Goal: Task Accomplishment & Management: Manage account settings

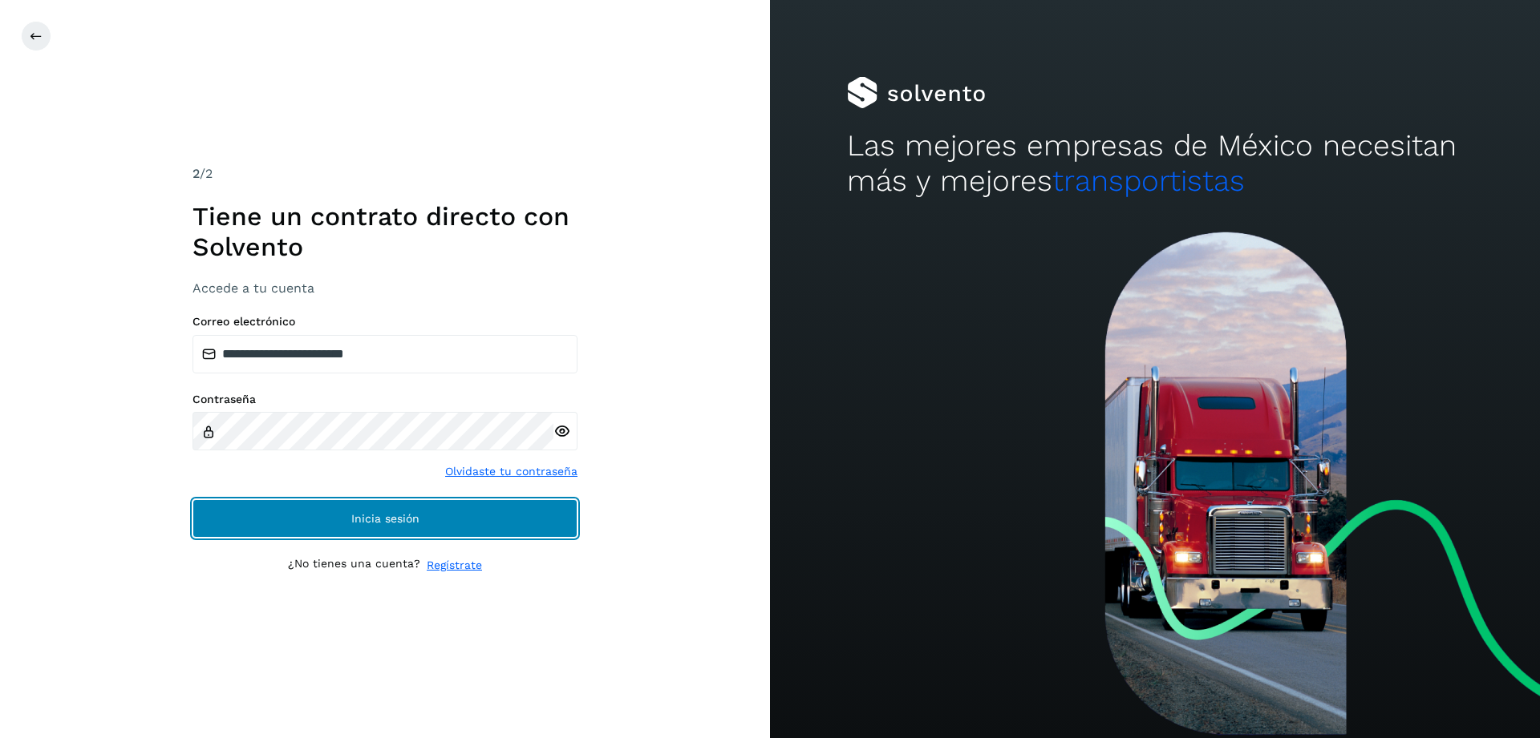
click at [386, 533] on button "Inicia sesión" at bounding box center [384, 519] width 385 height 38
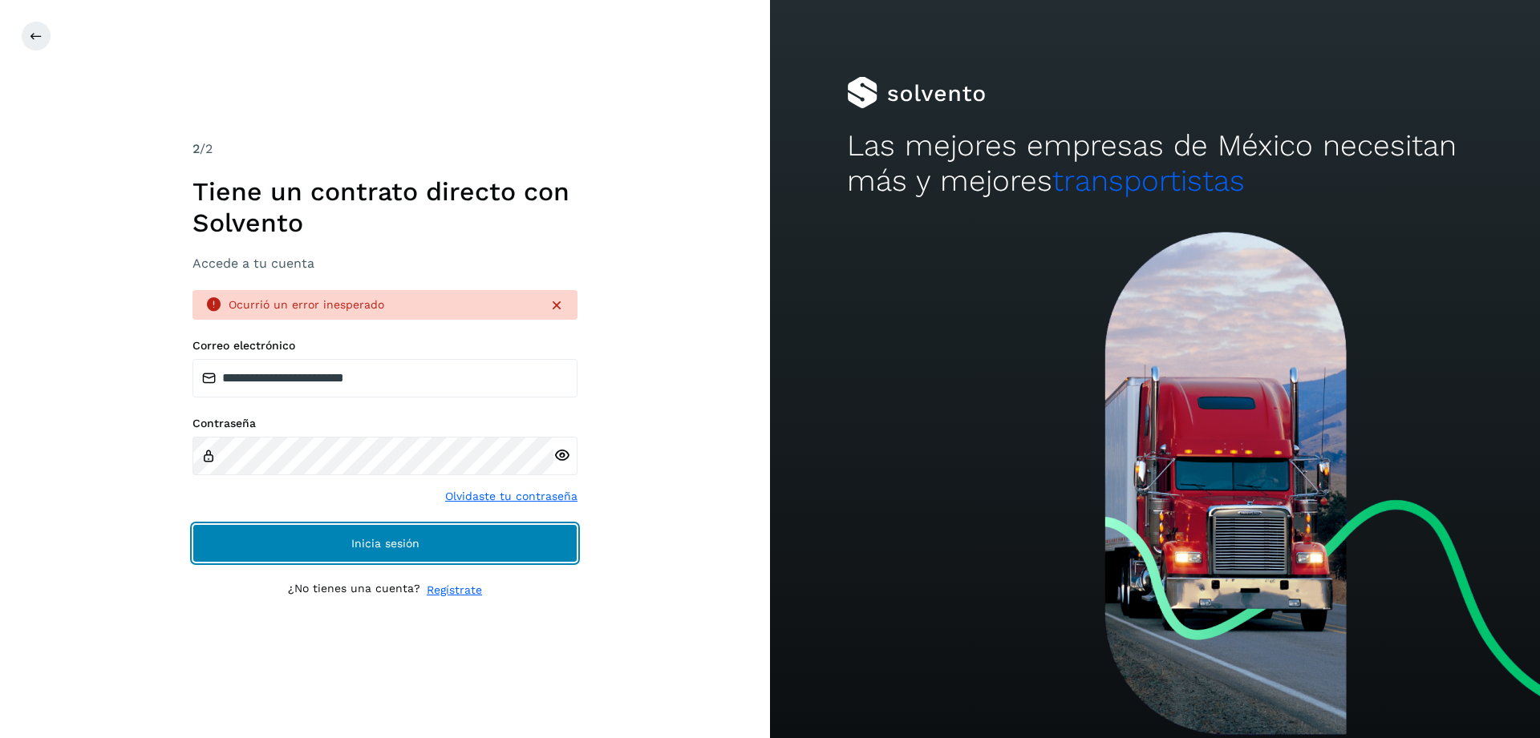
click at [504, 528] on button "Inicia sesión" at bounding box center [384, 543] width 385 height 38
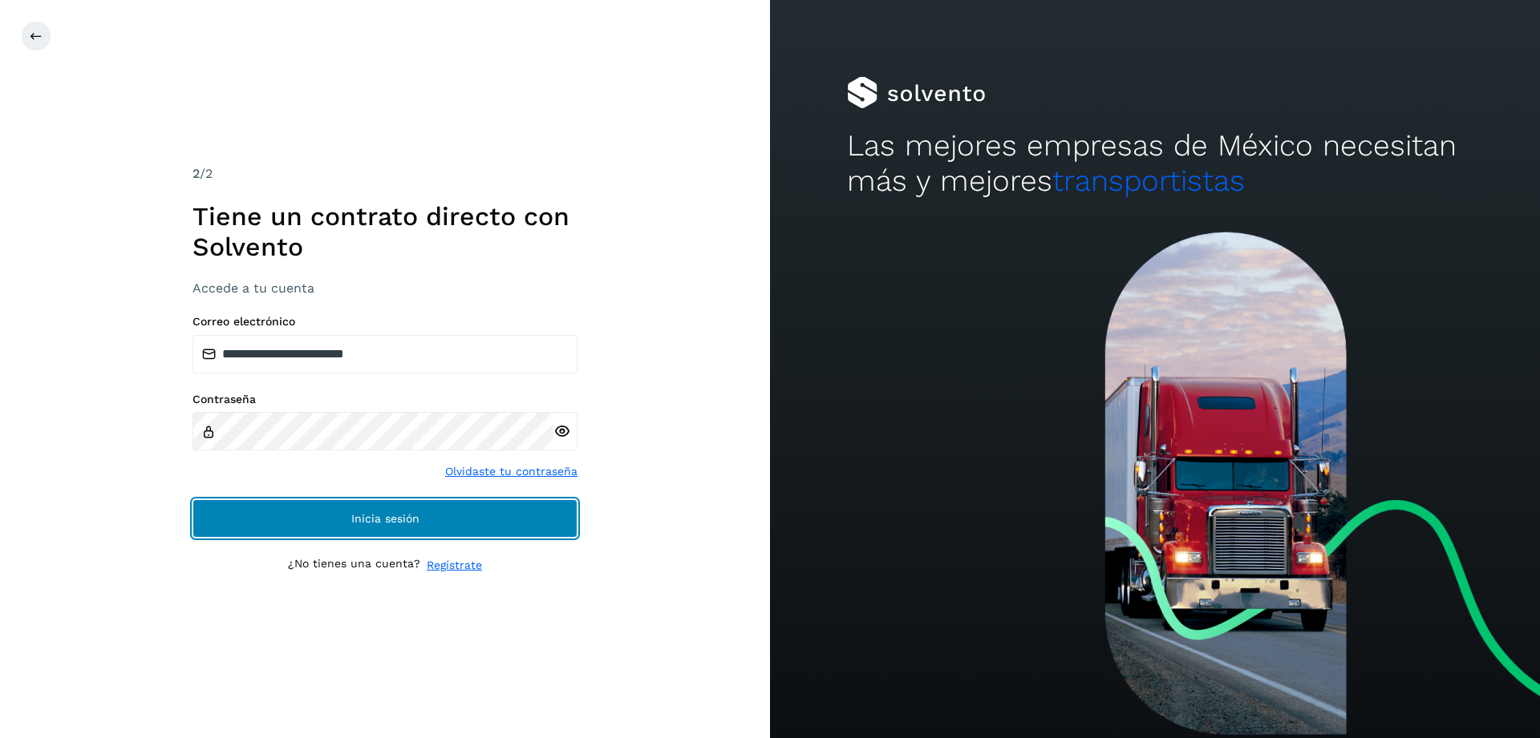
click at [469, 521] on button "Inicia sesión" at bounding box center [384, 519] width 385 height 38
click at [491, 524] on button "Inicia sesión" at bounding box center [384, 519] width 385 height 38
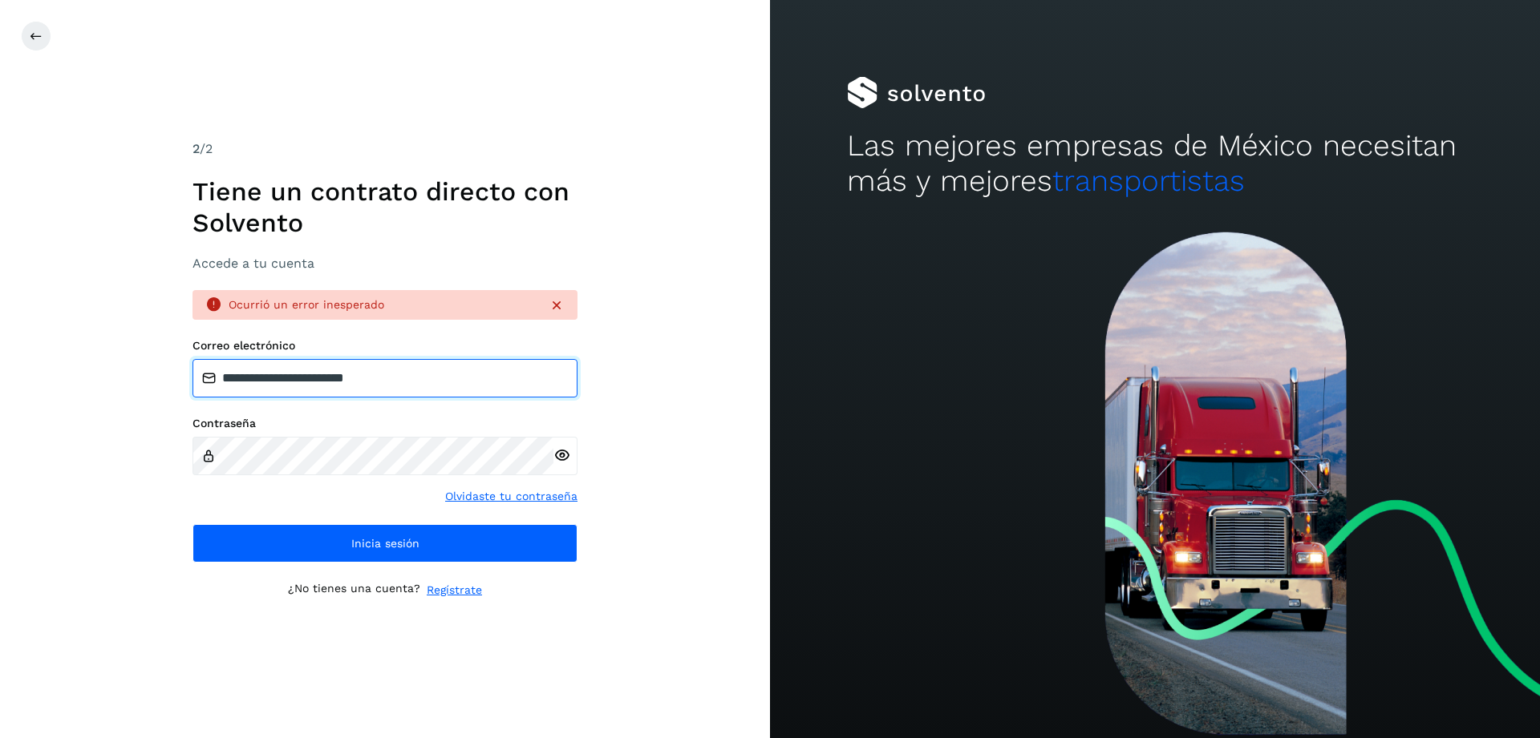
drag, startPoint x: 412, startPoint y: 374, endPoint x: 22, endPoint y: 371, distance: 389.7
click at [192, 371] on input "**********" at bounding box center [384, 378] width 385 height 38
click at [557, 453] on icon at bounding box center [561, 455] width 17 height 17
click at [558, 305] on icon at bounding box center [556, 305] width 16 height 16
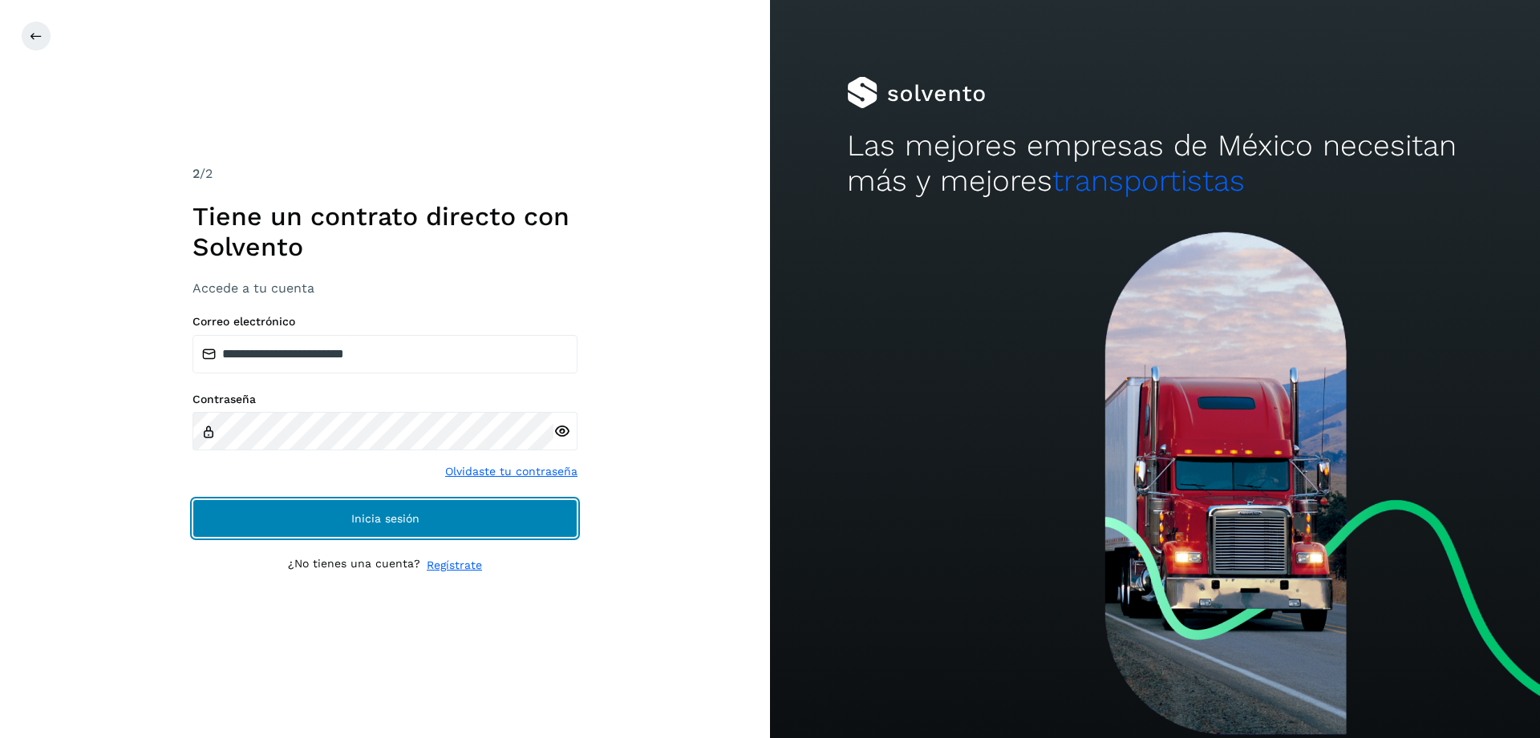
click at [529, 513] on button "Inicia sesión" at bounding box center [384, 519] width 385 height 38
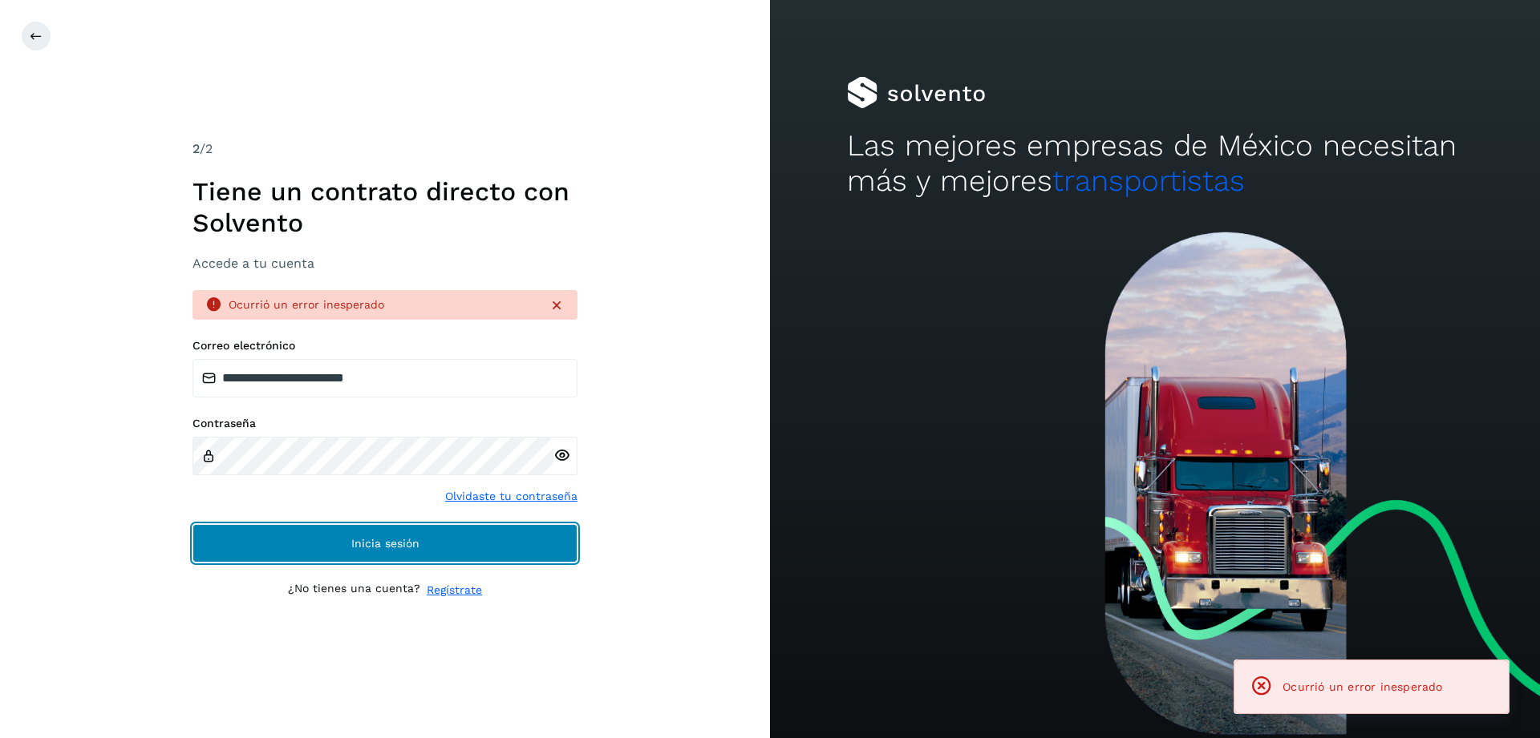
click at [529, 540] on button "Inicia sesión" at bounding box center [384, 543] width 385 height 38
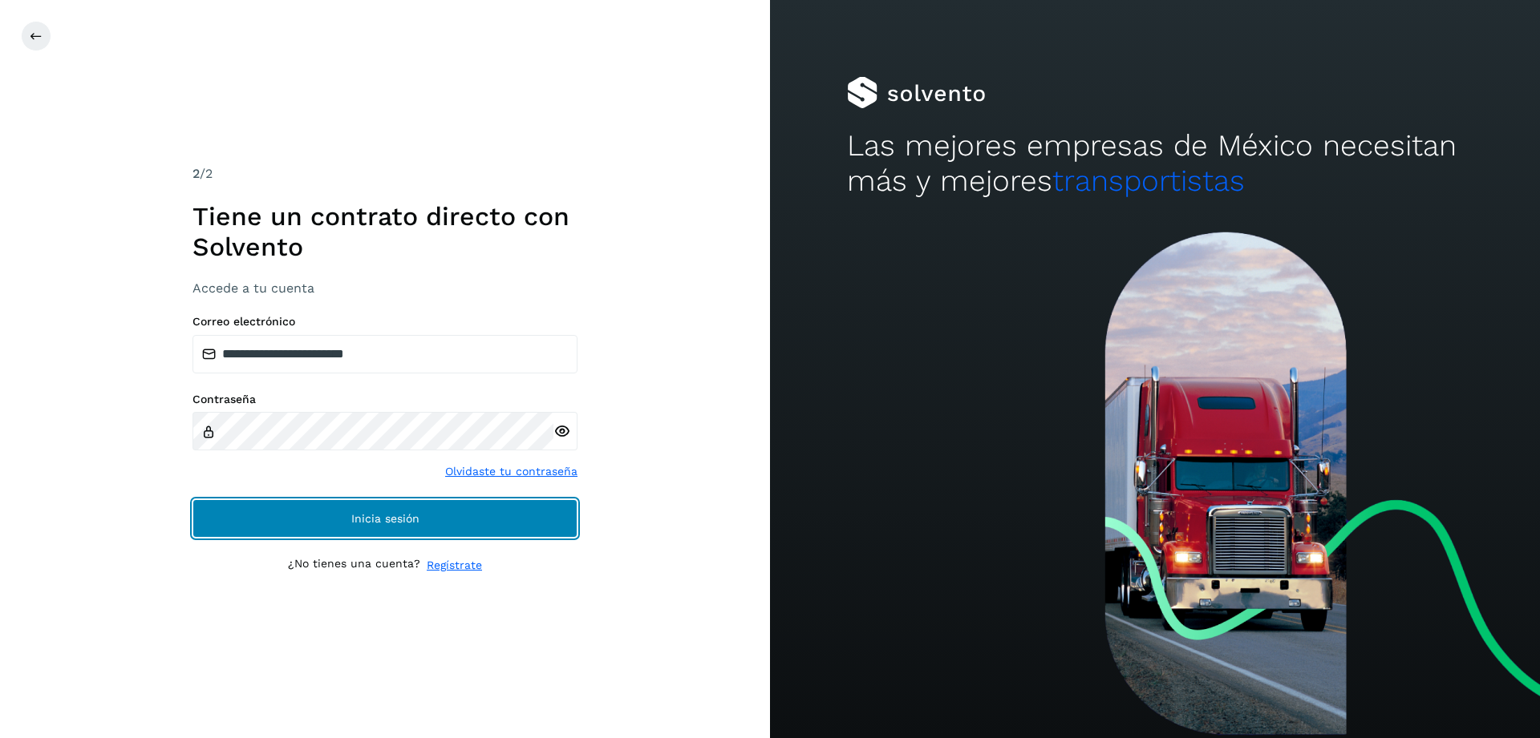
click at [377, 533] on button "Inicia sesión" at bounding box center [384, 519] width 385 height 38
click at [404, 518] on span "Inicia sesión" at bounding box center [385, 518] width 68 height 11
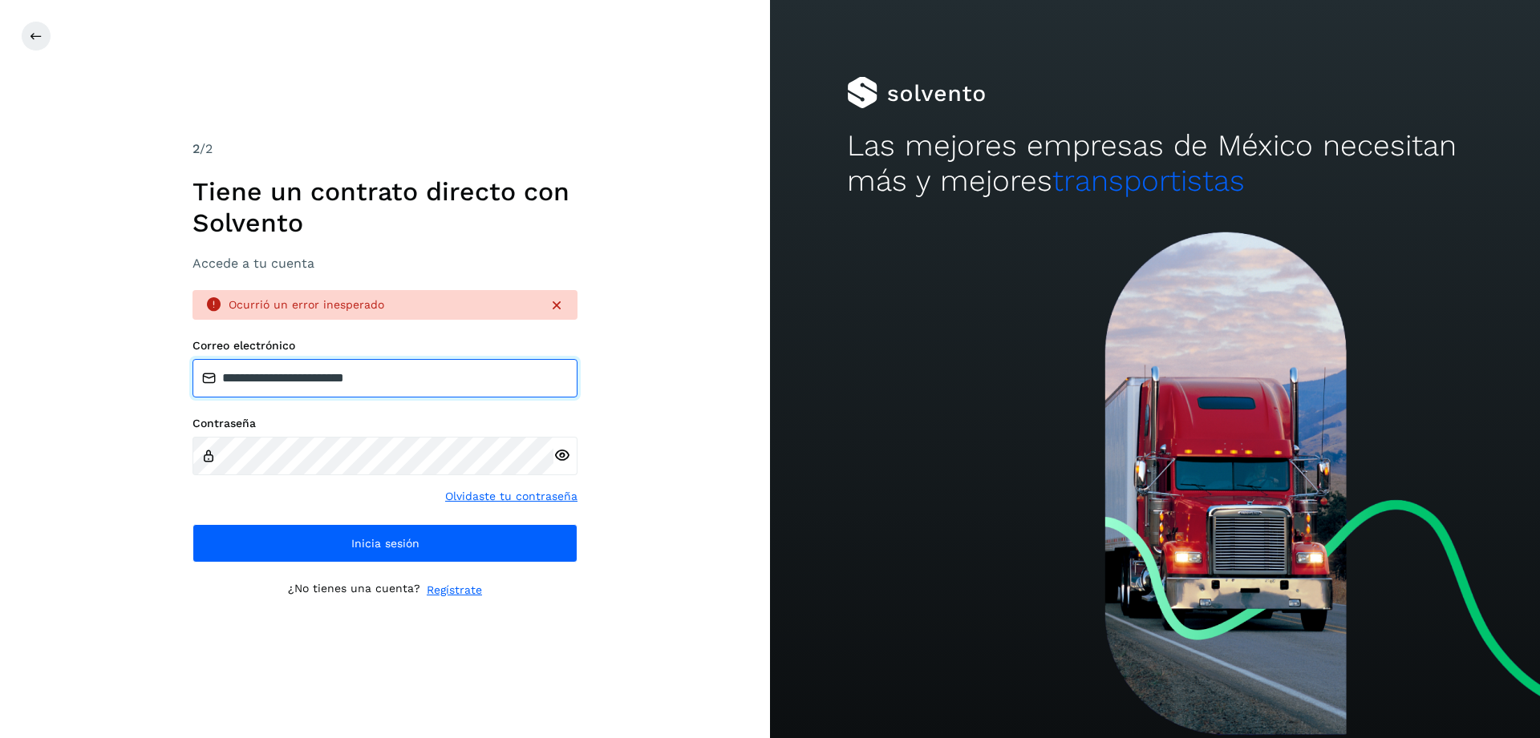
drag, startPoint x: 417, startPoint y: 374, endPoint x: 180, endPoint y: 387, distance: 237.7
click at [192, 387] on input "**********" at bounding box center [384, 378] width 385 height 38
click at [561, 454] on icon at bounding box center [561, 455] width 17 height 17
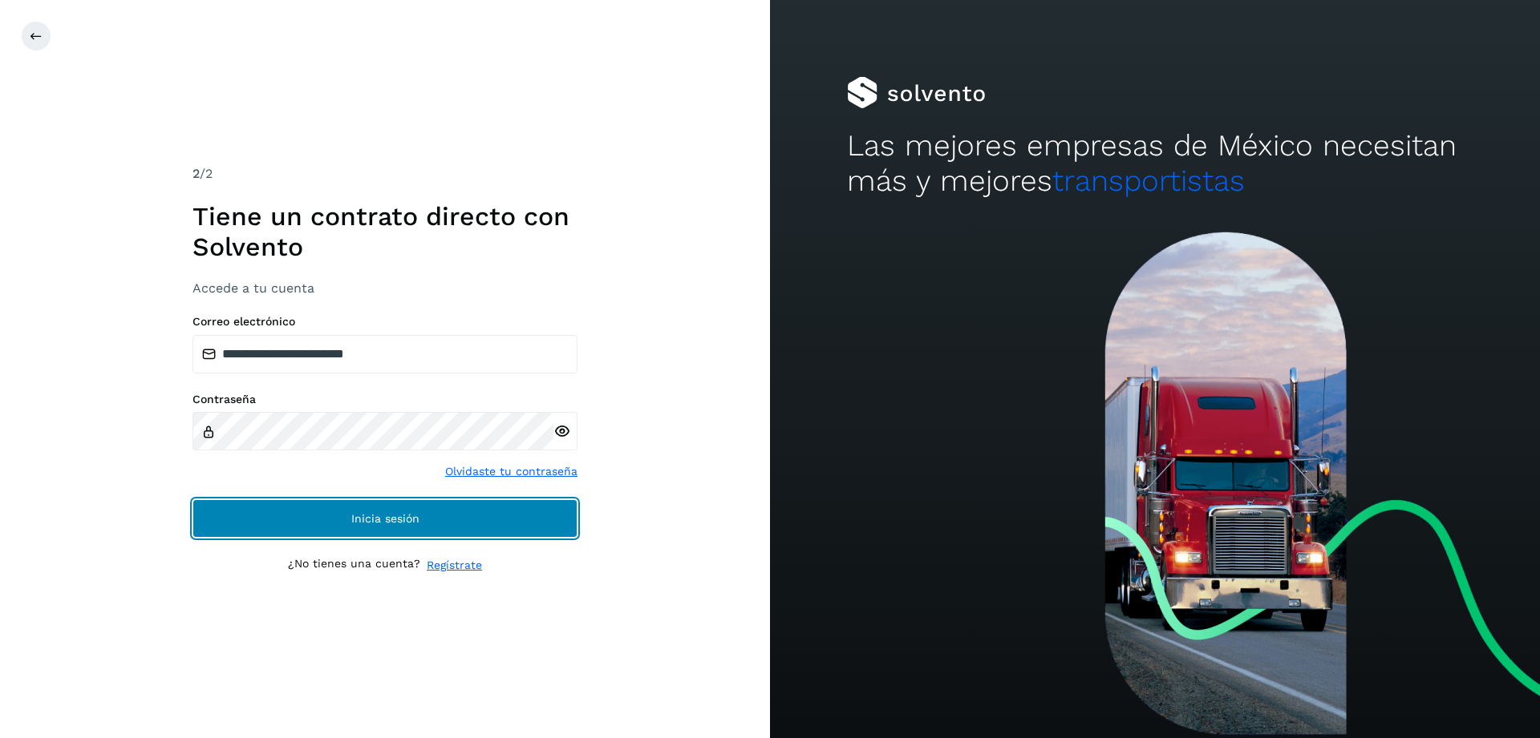
click at [393, 520] on span "Inicia sesión" at bounding box center [385, 518] width 68 height 11
click at [463, 524] on button "Inicia sesión" at bounding box center [384, 519] width 385 height 38
